Goal: Complete application form: Complete application form

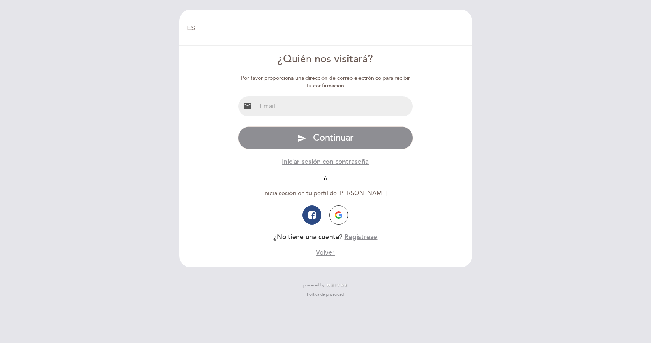
select select "es"
click at [413, 96] on div at bounding box center [413, 96] width 0 height 0
click at [319, 106] on input "email" at bounding box center [335, 106] width 156 height 20
type input "[EMAIL_ADDRESS][DOMAIN_NAME]"
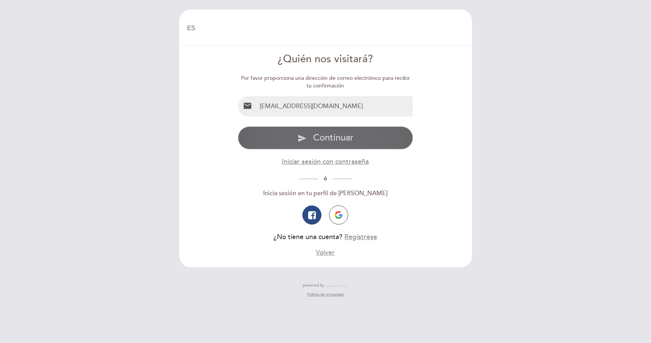
click at [340, 138] on span "Continuar" at bounding box center [333, 137] width 40 height 11
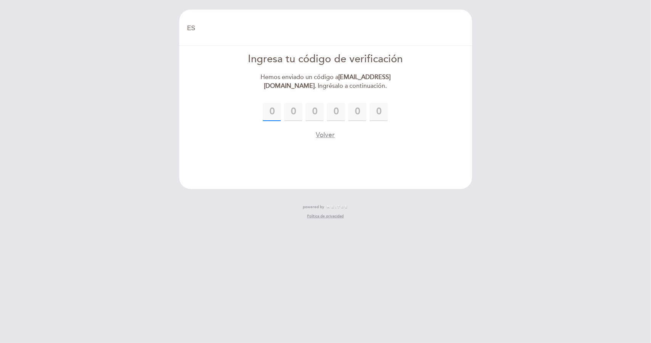
click at [269, 111] on input "text" at bounding box center [272, 112] width 18 height 18
type input "9"
type input "4"
type input "5"
type input "6"
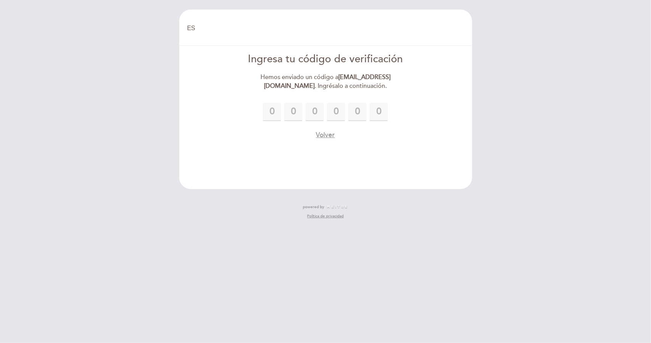
type input "9"
type input "1"
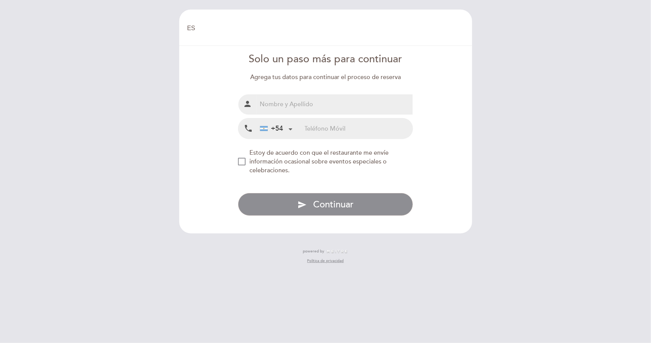
click at [413, 94] on div at bounding box center [413, 94] width 0 height 0
click at [314, 108] on input "text" at bounding box center [335, 104] width 156 height 20
type input "Diego"
click at [240, 161] on div "NEW_MODAL_AGREE_RESTAURANT_SEND_OCCASIONAL_INFO" at bounding box center [242, 162] width 8 height 8
click at [242, 161] on div "NEW_MODAL_AGREE_RESTAURANT_SEND_OCCASIONAL_INFO" at bounding box center [242, 162] width 8 height 8
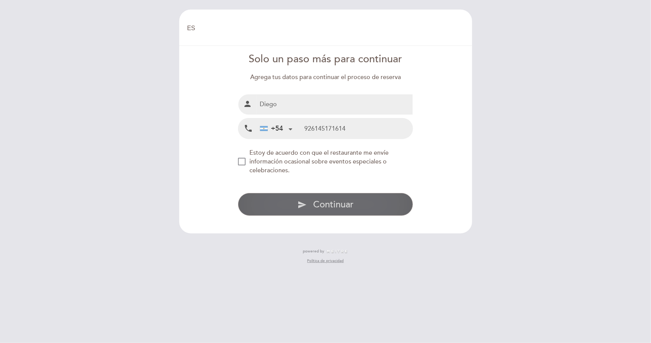
click at [331, 193] on button "send Continuar" at bounding box center [325, 204] width 175 height 23
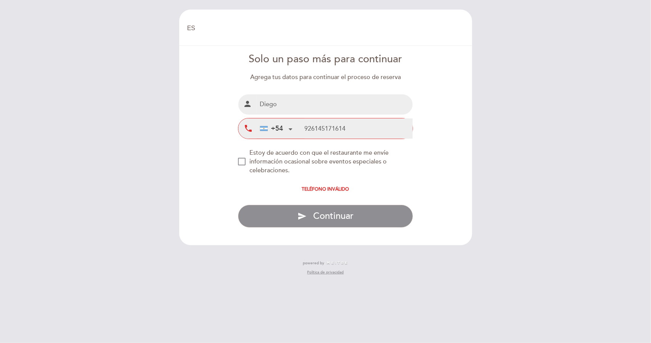
click at [354, 128] on input "926145171614" at bounding box center [359, 128] width 108 height 20
click at [308, 129] on input "926145171614" at bounding box center [359, 128] width 108 height 20
drag, startPoint x: 349, startPoint y: 127, endPoint x: 309, endPoint y: 129, distance: 39.7
click at [309, 129] on input "926145171614" at bounding box center [359, 128] width 108 height 20
type input "911"
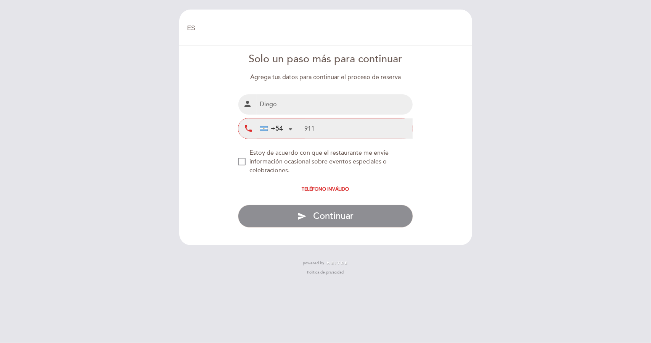
drag, startPoint x: 343, startPoint y: 127, endPoint x: 258, endPoint y: 129, distance: 85.1
click at [259, 129] on div "+54 [GEOGRAPHIC_DATA] +54 [GEOGRAPHIC_DATA] +54 [GEOGRAPHIC_DATA] ([GEOGRAPHIC_…" at bounding box center [335, 128] width 156 height 20
click at [307, 126] on input "926145171614" at bounding box center [359, 128] width 108 height 20
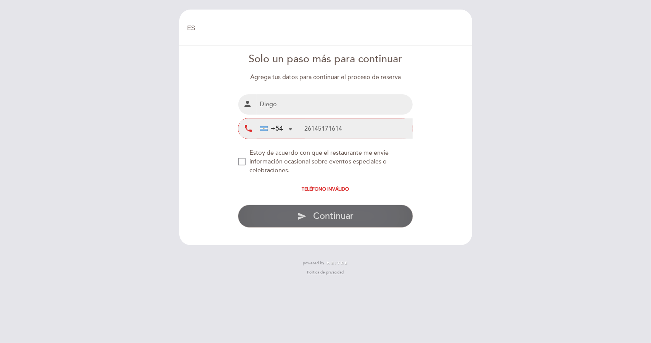
drag, startPoint x: 299, startPoint y: 218, endPoint x: 297, endPoint y: 213, distance: 5.3
click at [298, 218] on icon "send" at bounding box center [302, 215] width 9 height 9
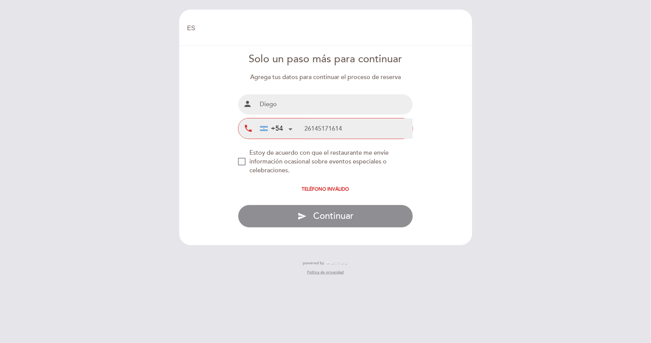
drag, startPoint x: 352, startPoint y: 125, endPoint x: 294, endPoint y: 123, distance: 58.8
click at [294, 123] on div "+54 [GEOGRAPHIC_DATA] +54 [GEOGRAPHIC_DATA] +54 [GEOGRAPHIC_DATA] ([GEOGRAPHIC_…" at bounding box center [335, 128] width 156 height 20
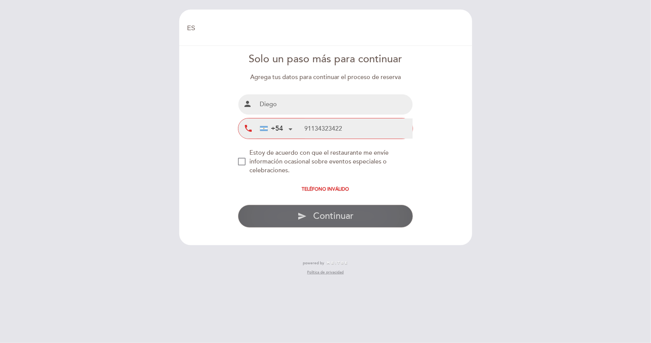
type input "91134323422"
click at [334, 214] on span "Continuar" at bounding box center [333, 215] width 40 height 11
